Goal: Understand process/instructions

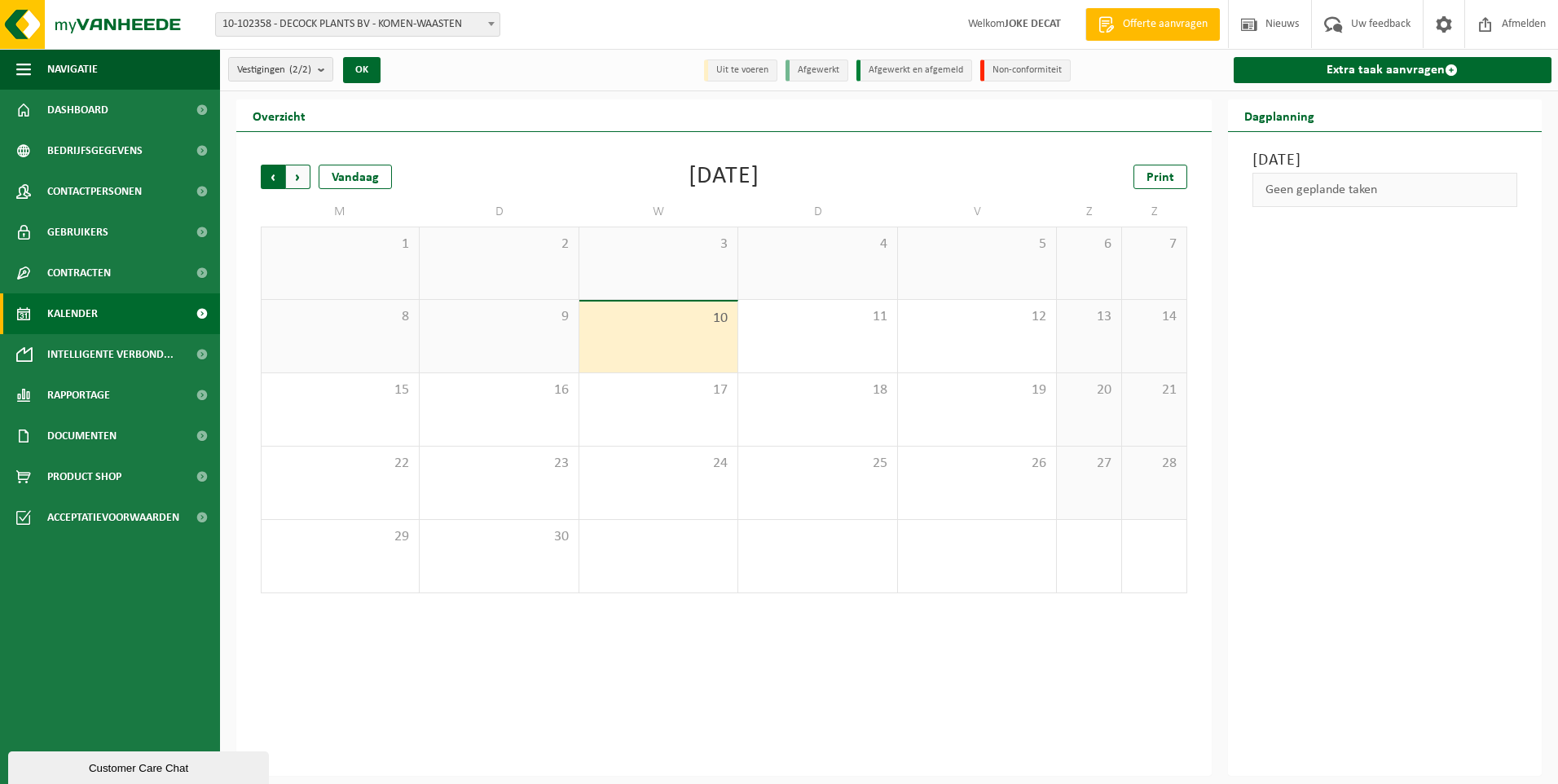
click at [301, 174] on span "Volgende" at bounding box center [298, 177] width 25 height 25
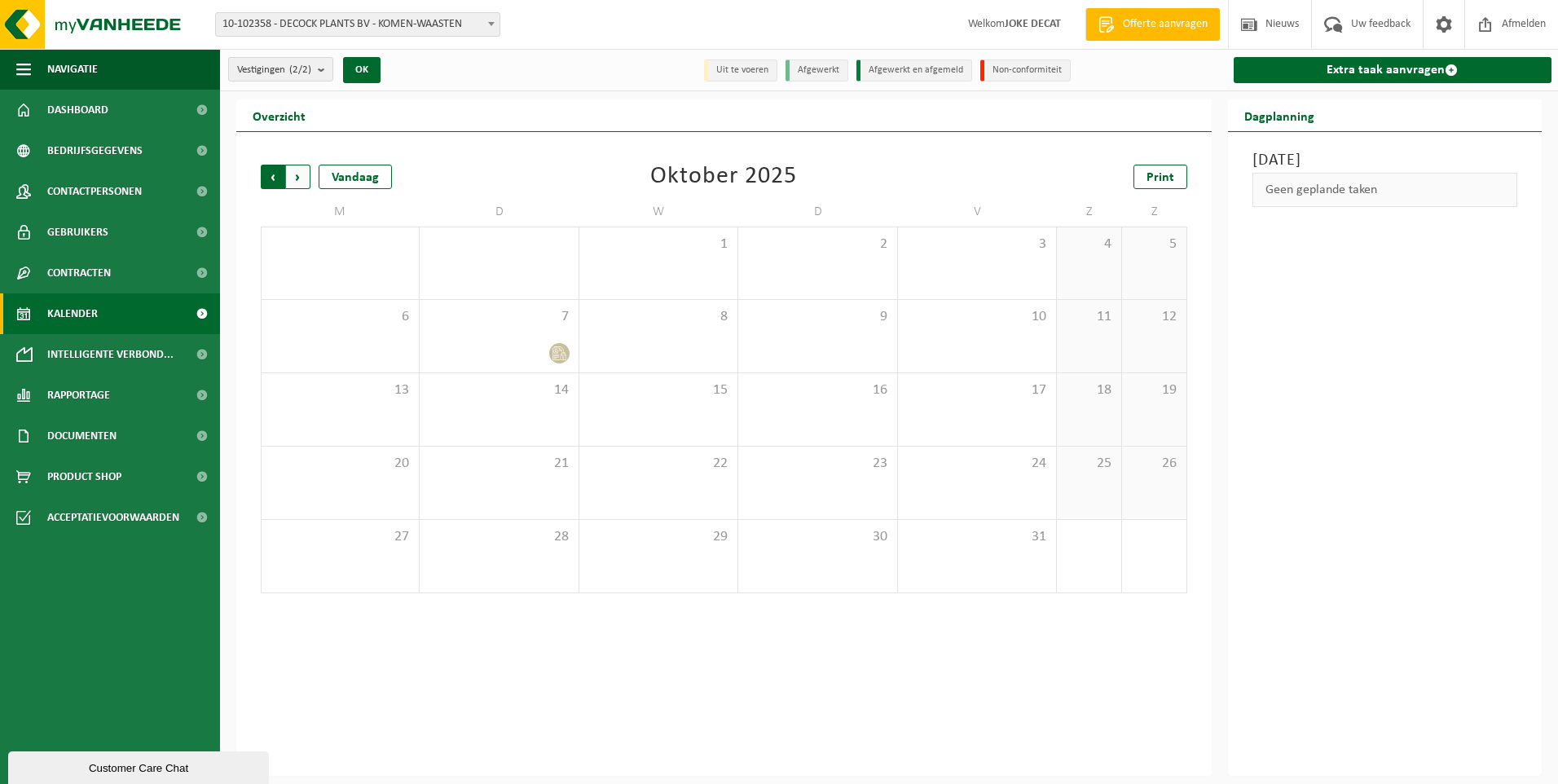
click at [292, 175] on span "Volgende" at bounding box center [298, 177] width 25 height 25
click at [279, 171] on span "Vorige" at bounding box center [272, 177] width 25 height 25
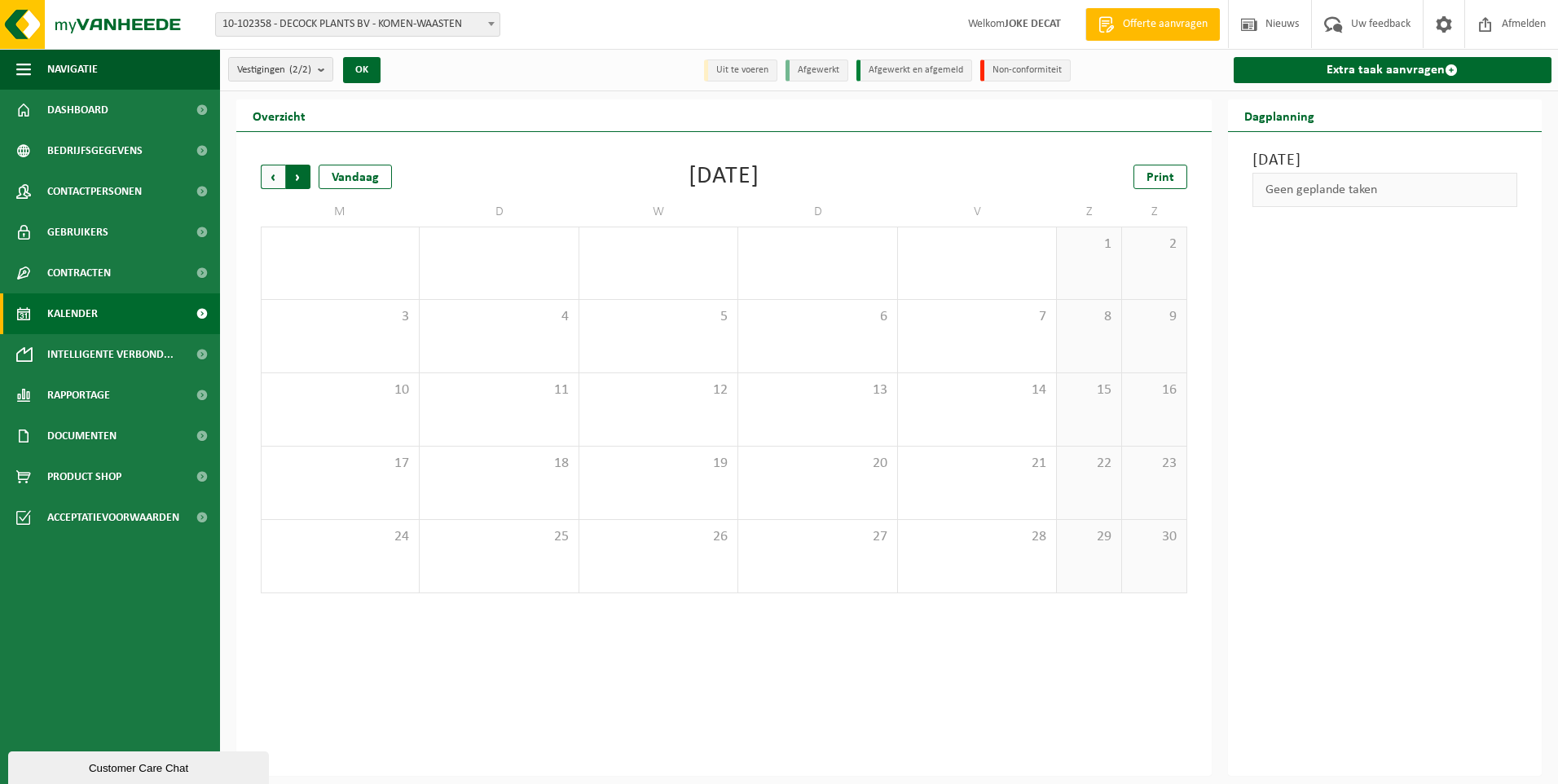
click at [267, 174] on span "Vorige" at bounding box center [272, 177] width 25 height 25
click at [294, 175] on span "Volgende" at bounding box center [298, 177] width 25 height 25
click at [298, 173] on span "Volgende" at bounding box center [298, 177] width 25 height 25
